Goal: Transaction & Acquisition: Download file/media

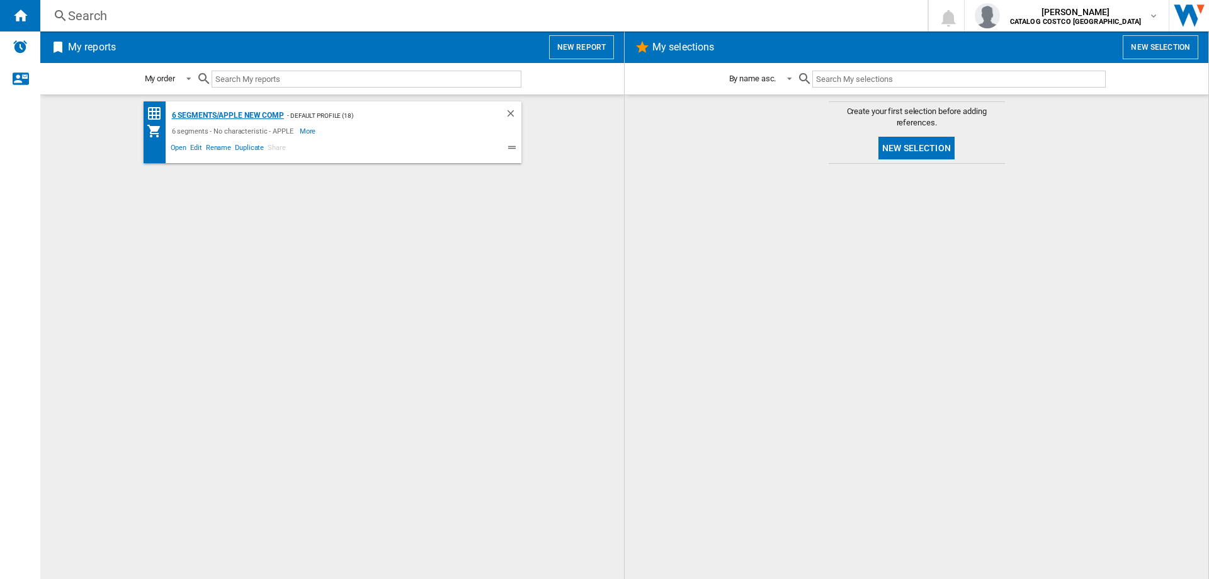
click at [264, 113] on div "6 segments/APPLE new comp" at bounding box center [227, 116] width 116 height 16
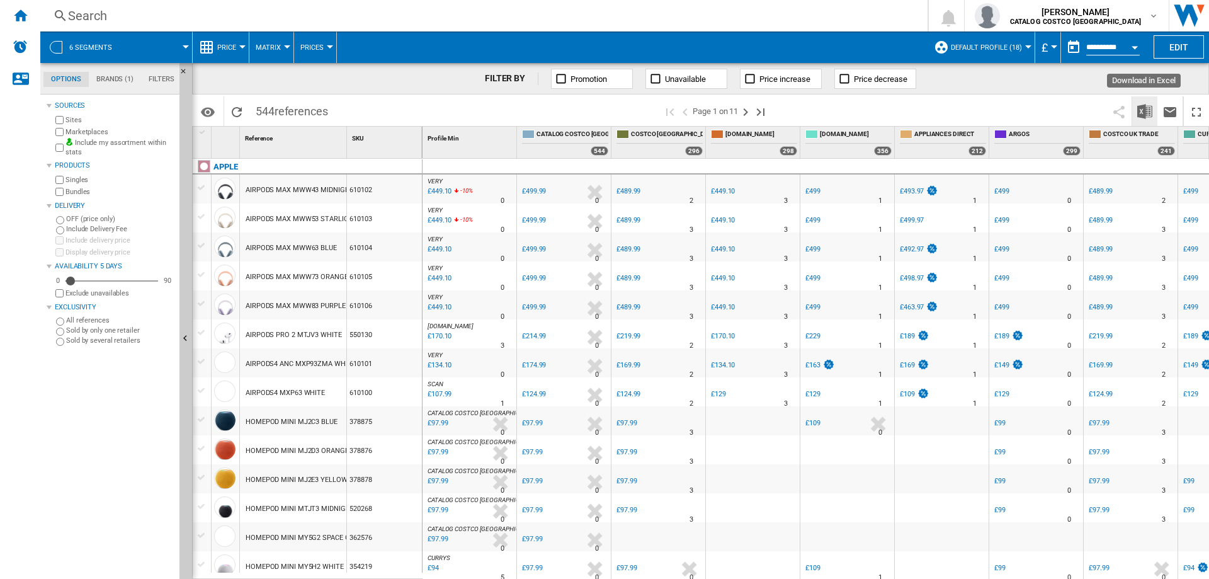
click at [1137, 110] on button "Download in Excel" at bounding box center [1144, 111] width 25 height 30
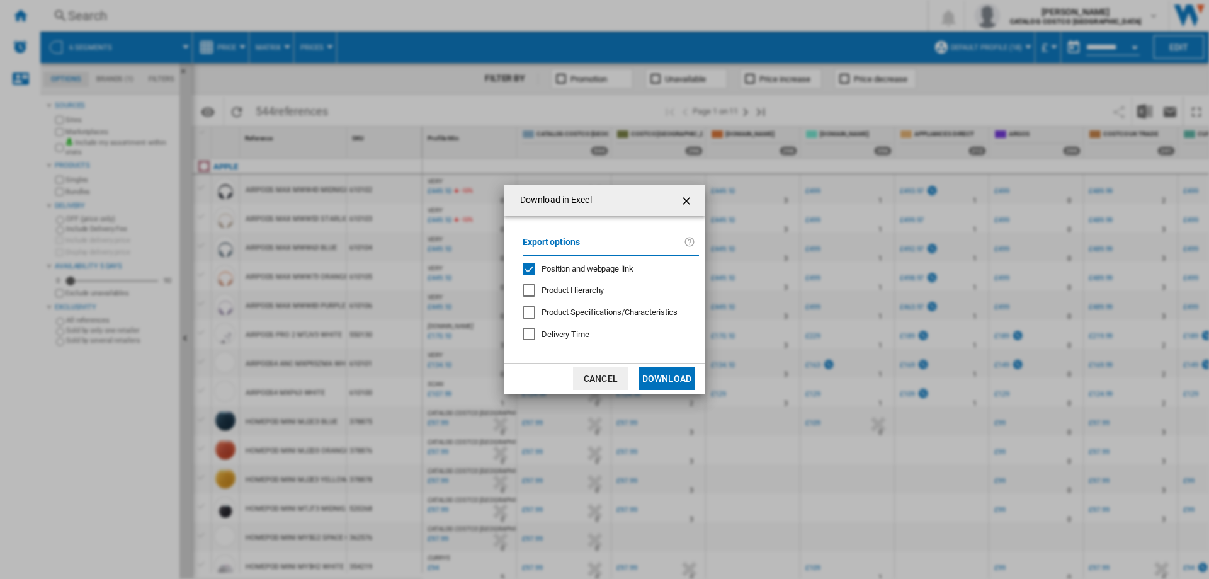
click at [674, 381] on button "Download" at bounding box center [666, 378] width 57 height 23
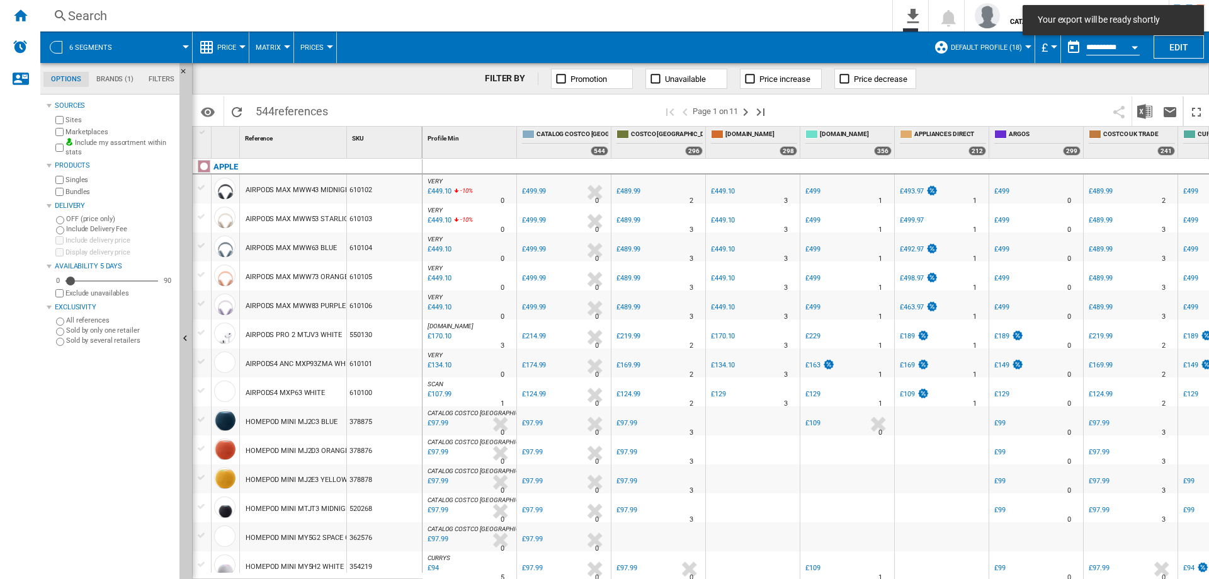
drag, startPoint x: 674, startPoint y: 381, endPoint x: 967, endPoint y: 110, distance: 398.7
click at [953, 113] on div "FILTER BY Promotion Unavailable Price increase Price decrease Identifiers SKU -…" at bounding box center [700, 321] width 1017 height 516
